Goal: Transaction & Acquisition: Subscribe to service/newsletter

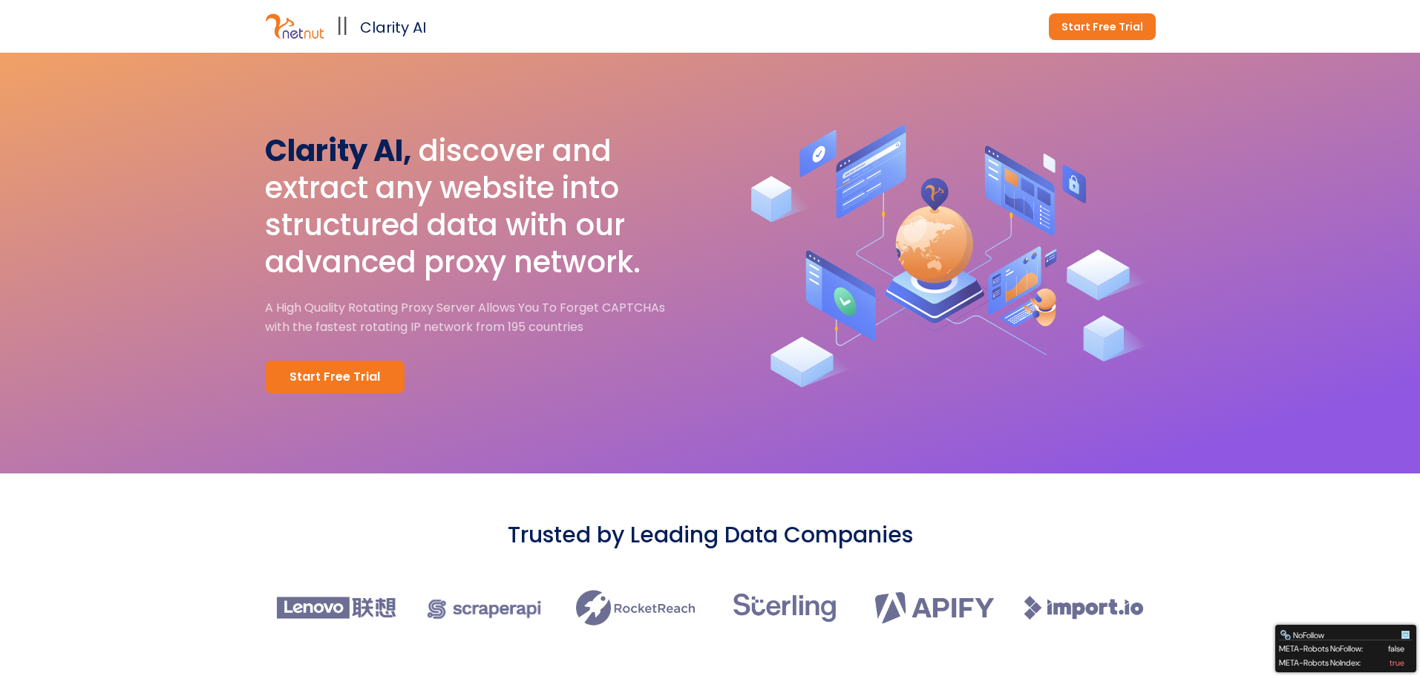
click at [793, 243] on img at bounding box center [943, 263] width 425 height 302
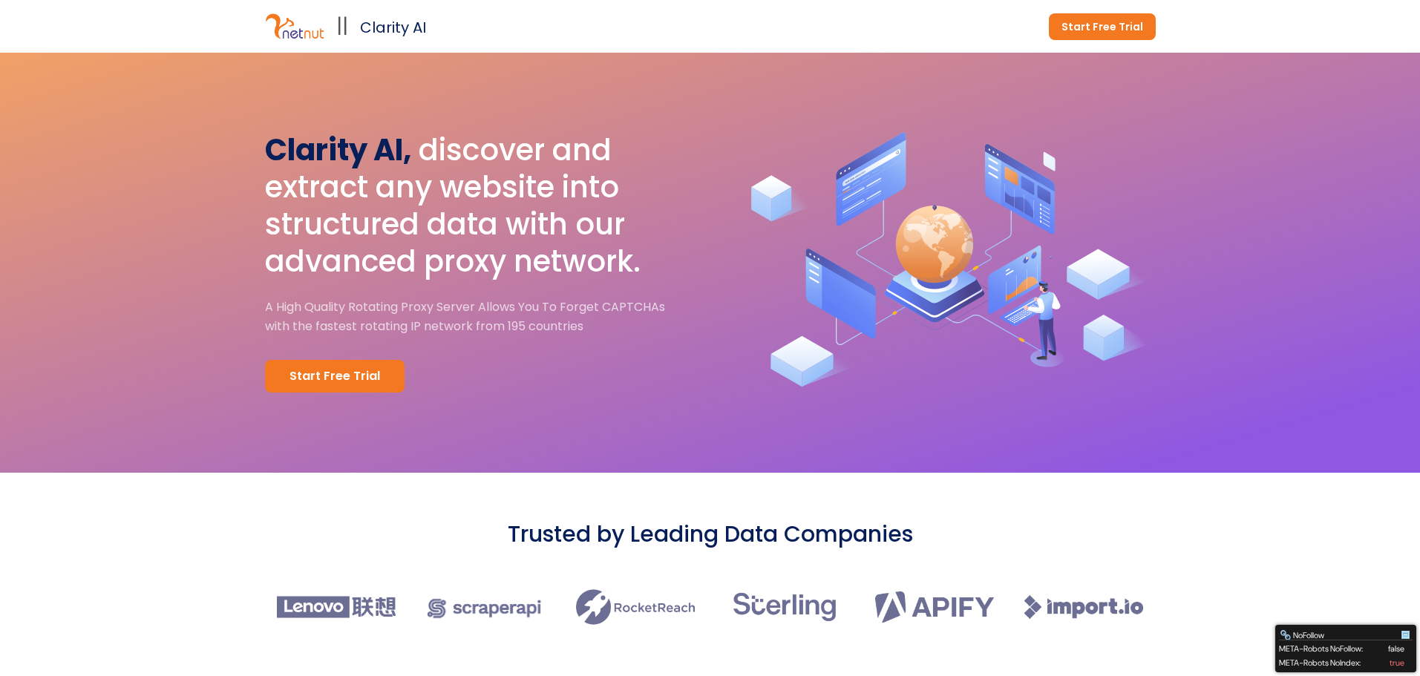
scroll to position [1, 0]
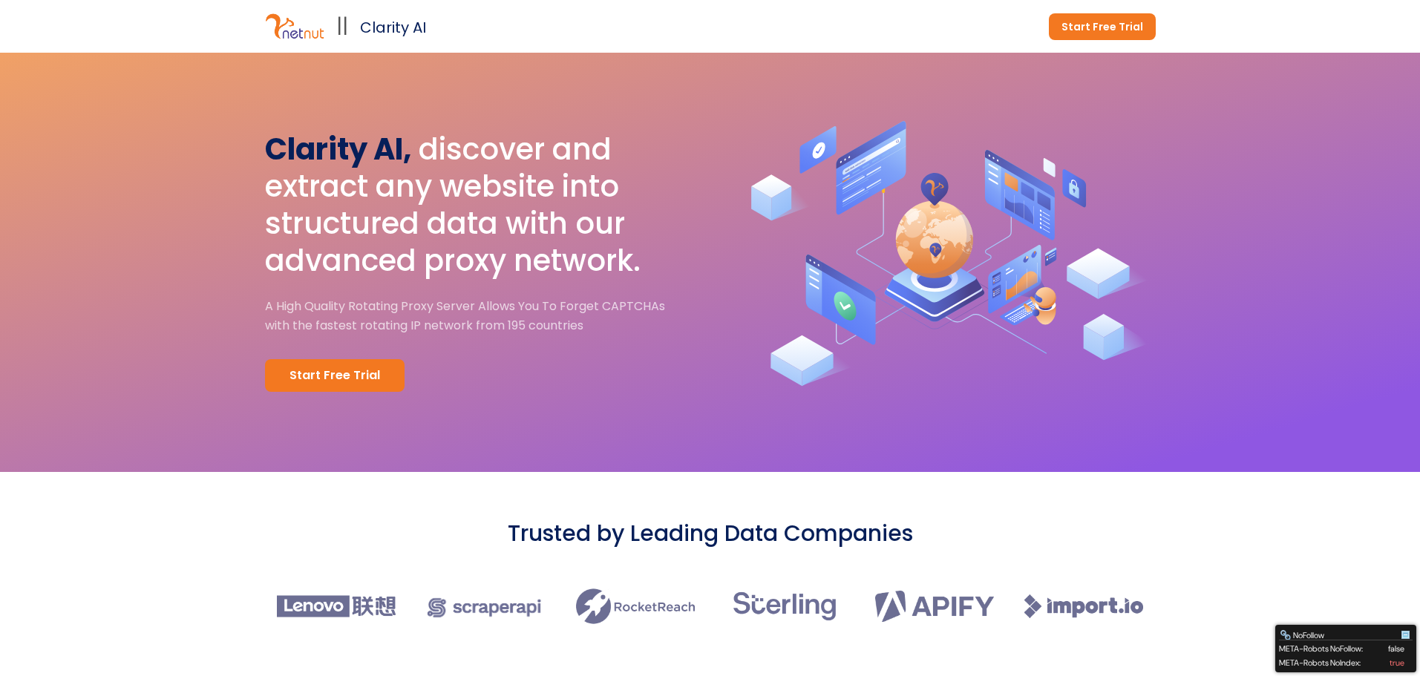
click at [727, 258] on div "Clarity AI, discover and extract any website into structured data with our adva…" at bounding box center [710, 261] width 980 height 421
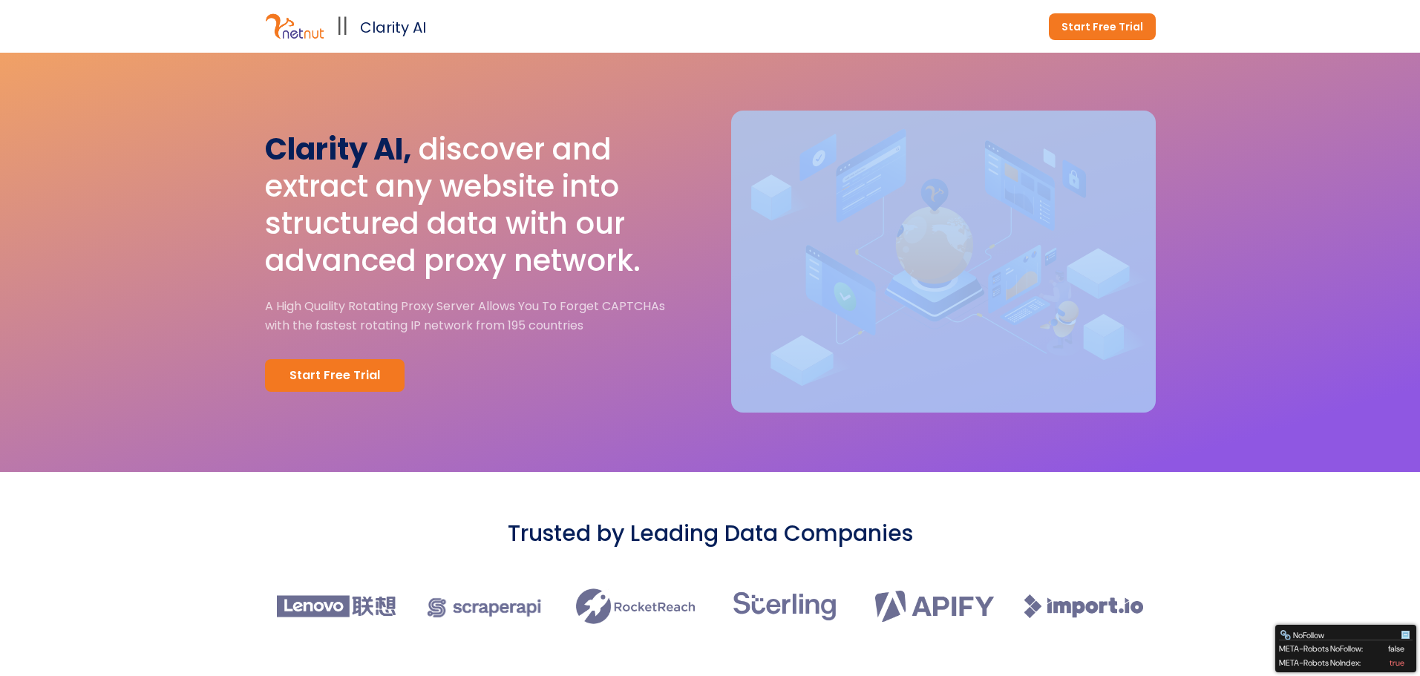
click at [727, 258] on div "Clarity AI, discover and extract any website into structured data with our adva…" at bounding box center [710, 261] width 980 height 421
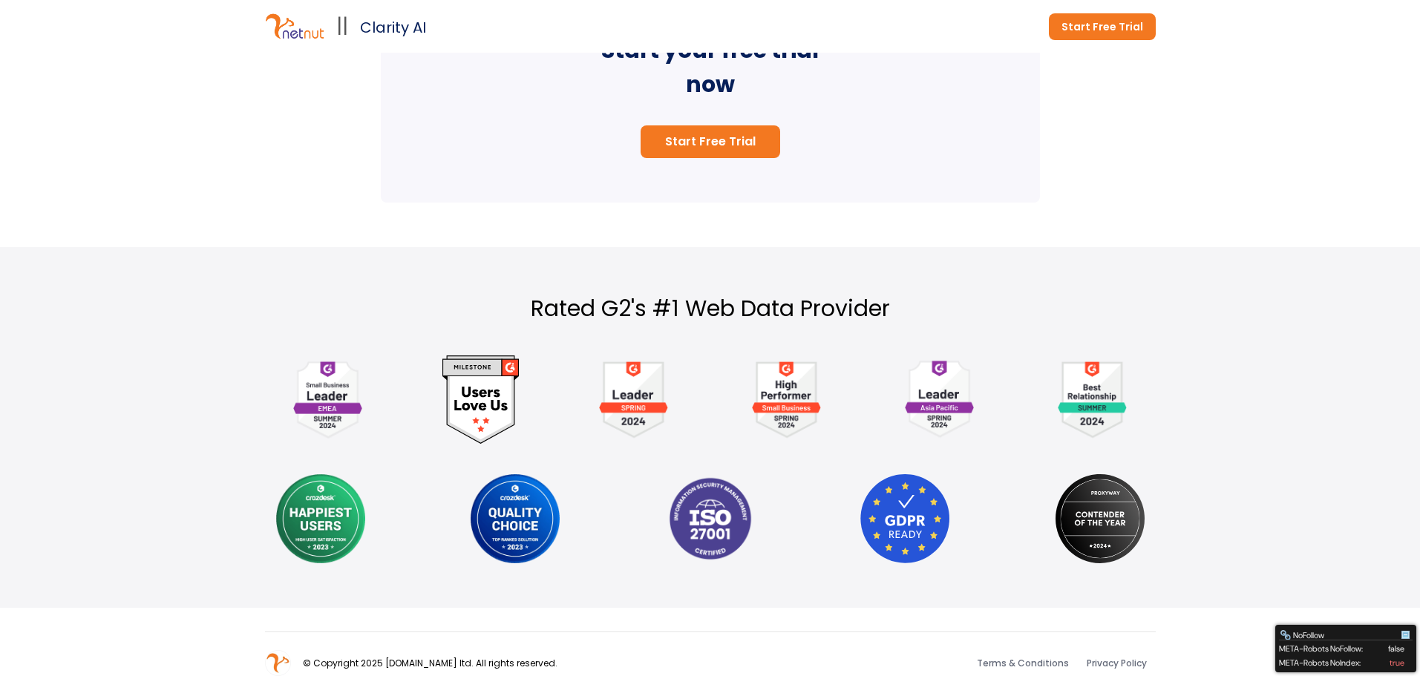
scroll to position [3115, 0]
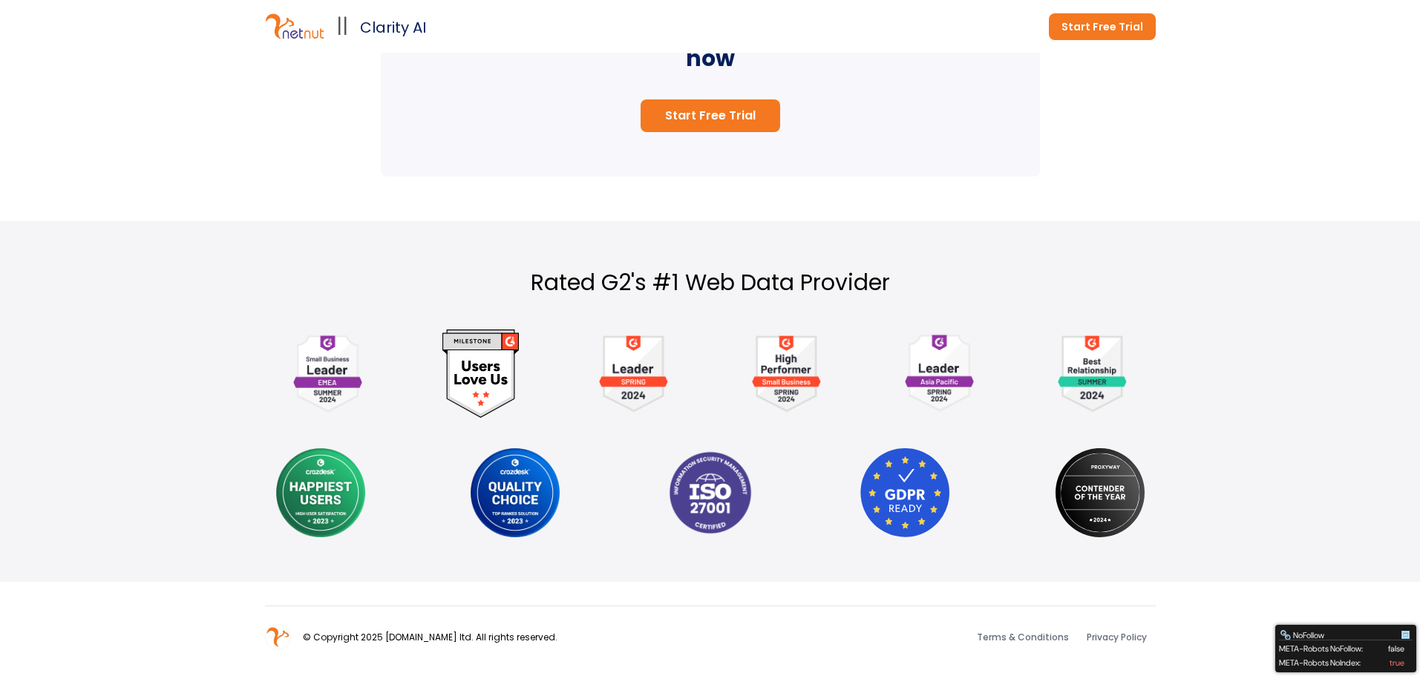
drag, startPoint x: 551, startPoint y: 208, endPoint x: 376, endPoint y: 204, distance: 174.5
drag, startPoint x: 376, startPoint y: 204, endPoint x: 351, endPoint y: 181, distance: 34.2
click at [351, 181] on div "Win with Netnut Clarity AI Start your free trial now Start Free Trial" at bounding box center [710, 0] width 980 height 441
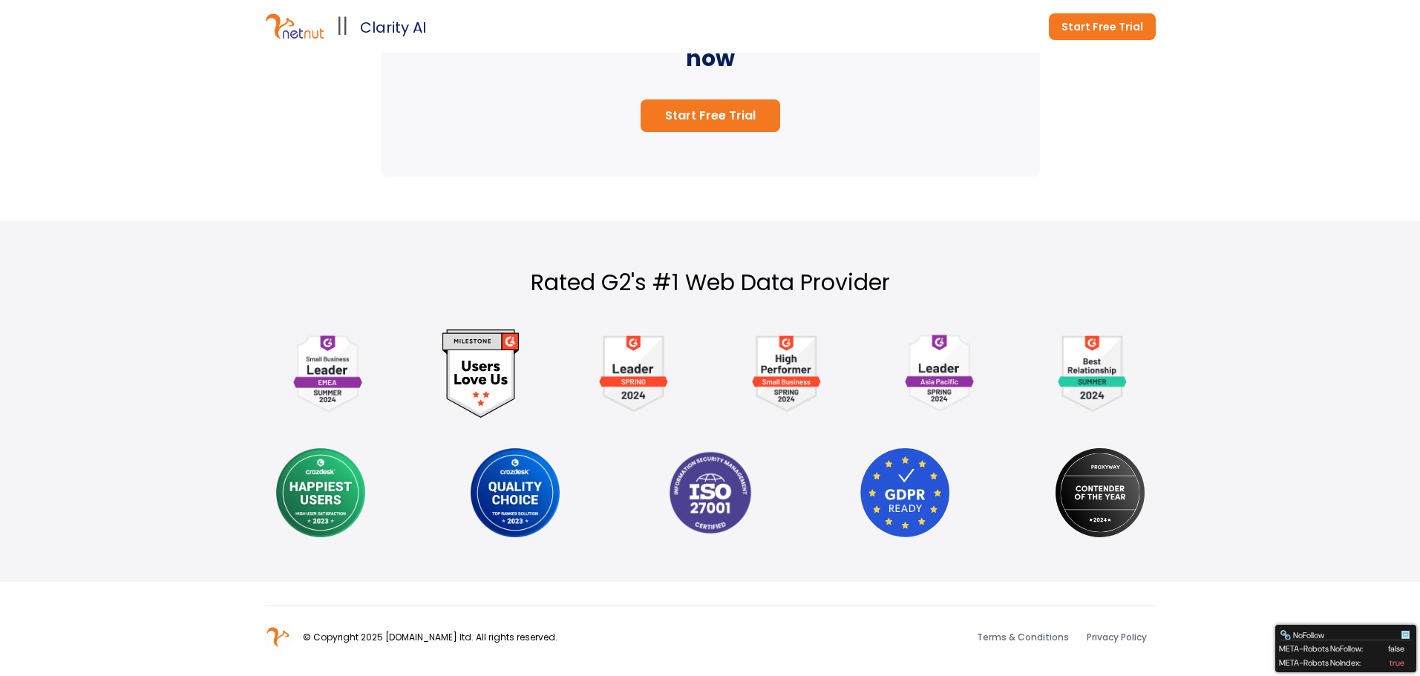
click at [351, 181] on div "Win with Netnut Clarity AI Start your free trial now Start Free Trial" at bounding box center [710, 0] width 980 height 441
click at [368, 221] on div "Rated G2's #1 Web Data Provider" at bounding box center [710, 401] width 980 height 361
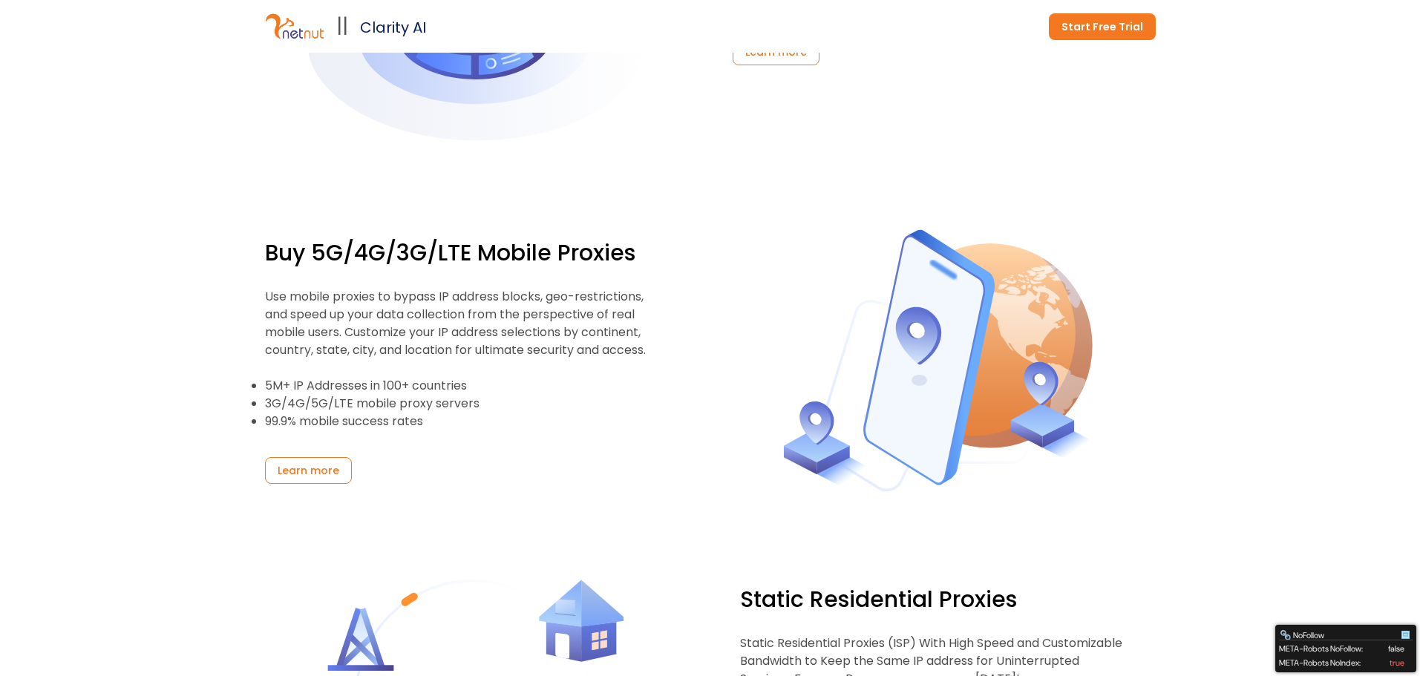
scroll to position [0, 0]
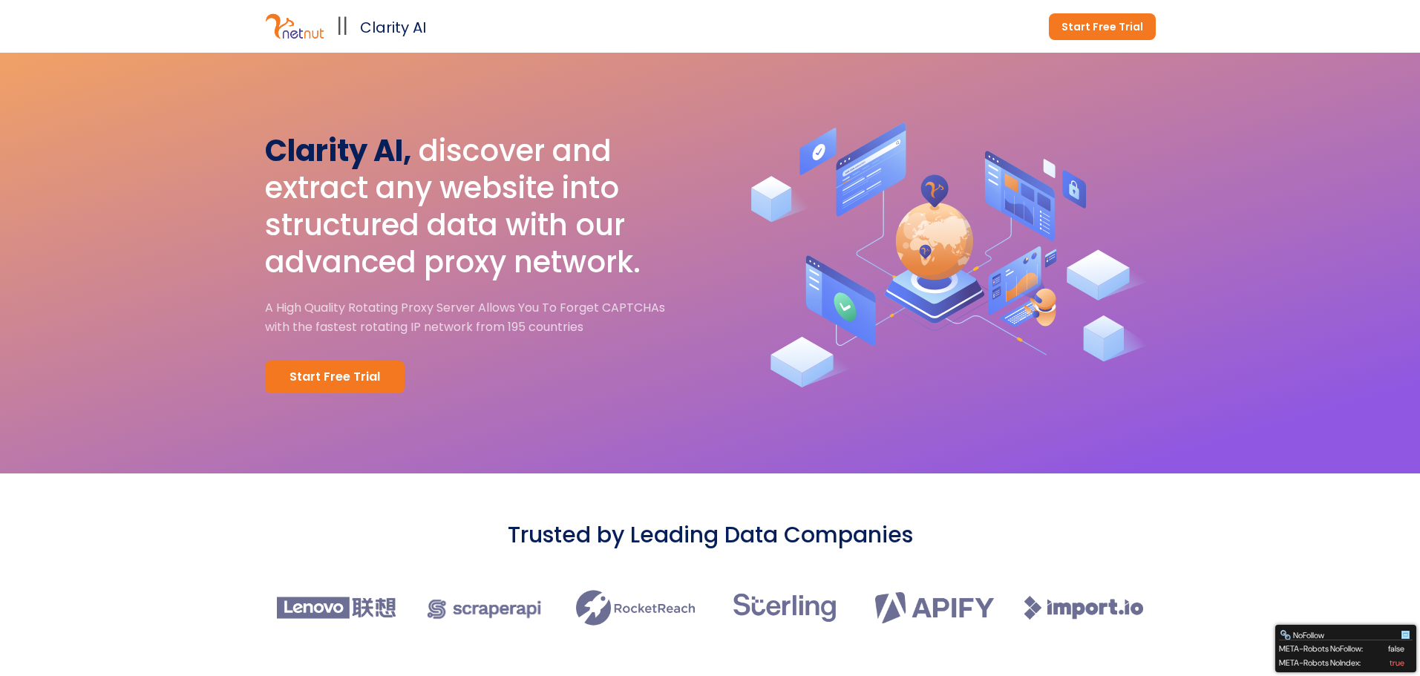
drag, startPoint x: 370, startPoint y: 242, endPoint x: 326, endPoint y: 88, distance: 160.5
